Goal: Task Accomplishment & Management: Use online tool/utility

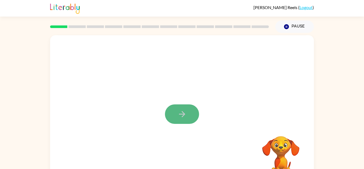
click at [188, 119] on button "button" at bounding box center [182, 113] width 34 height 19
click at [188, 119] on div at bounding box center [182, 111] width 264 height 152
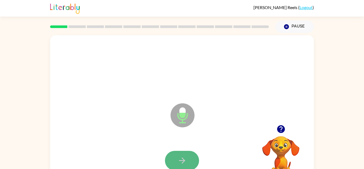
click at [188, 157] on button "button" at bounding box center [182, 160] width 34 height 19
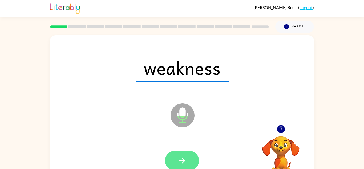
click at [188, 159] on button "button" at bounding box center [182, 160] width 34 height 19
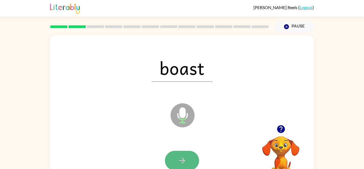
click at [189, 159] on button "button" at bounding box center [182, 160] width 34 height 19
click at [189, 158] on button "button" at bounding box center [182, 160] width 34 height 19
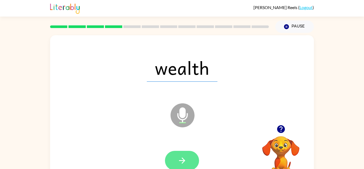
click at [189, 156] on button "button" at bounding box center [182, 160] width 34 height 19
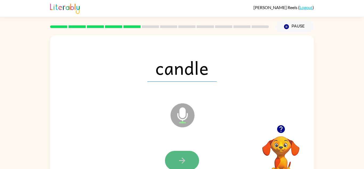
click at [191, 159] on button "button" at bounding box center [182, 160] width 34 height 19
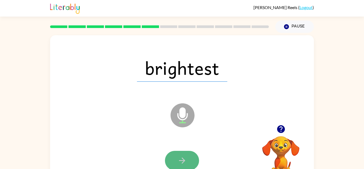
click at [187, 167] on button "button" at bounding box center [182, 160] width 34 height 19
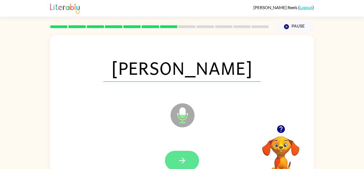
click at [181, 159] on icon "button" at bounding box center [181, 160] width 9 height 9
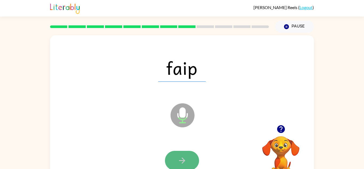
click at [183, 164] on icon "button" at bounding box center [181, 160] width 9 height 9
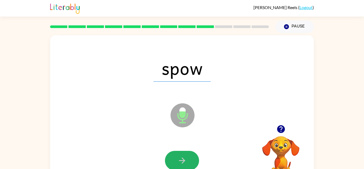
click at [182, 162] on icon "button" at bounding box center [181, 160] width 9 height 9
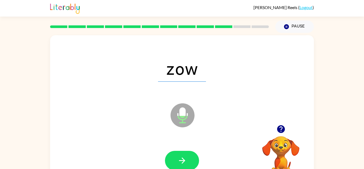
click at [182, 162] on icon "button" at bounding box center [181, 160] width 9 height 9
click at [182, 161] on icon "button" at bounding box center [181, 160] width 9 height 9
